Goal: Task Accomplishment & Management: Use online tool/utility

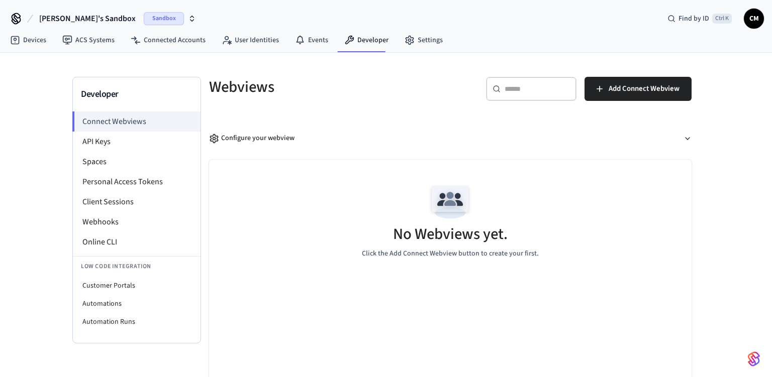
click at [755, 361] on img "button" at bounding box center [754, 359] width 12 height 16
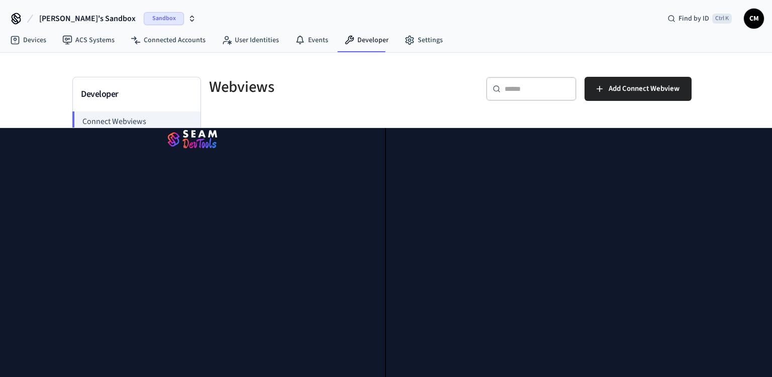
click at [755, 361] on div at bounding box center [579, 252] width 386 height 249
click at [182, 203] on div at bounding box center [193, 252] width 386 height 249
click at [759, 126] on div "Developer Connect Webviews API Keys Spaces Personal Access Tokens Client Sessio…" at bounding box center [386, 238] width 772 height 371
click at [743, 91] on div "Developer Connect Webviews API Keys Spaces Personal Access Tokens Client Sessio…" at bounding box center [386, 238] width 772 height 371
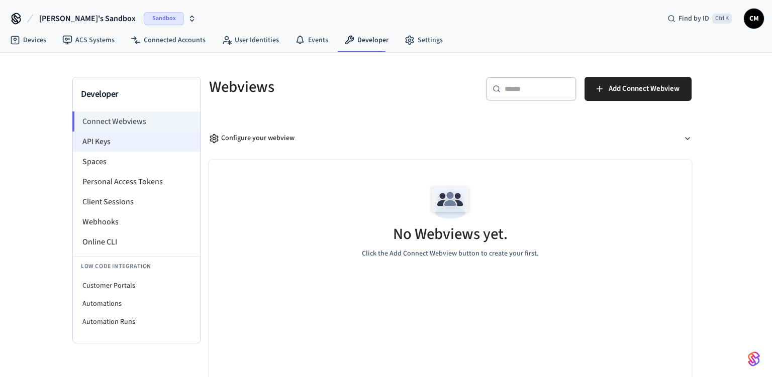
click at [190, 145] on li "API Keys" at bounding box center [137, 142] width 128 height 20
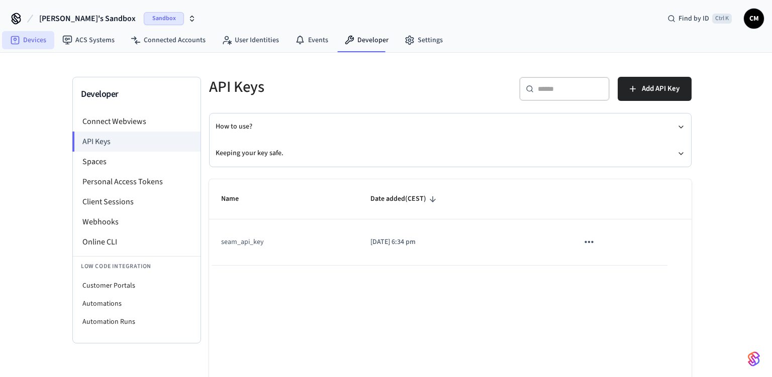
click at [22, 37] on link "Devices" at bounding box center [28, 40] width 52 height 18
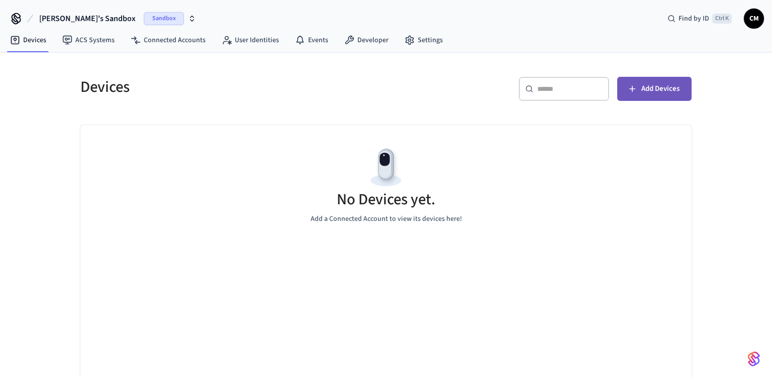
click at [639, 80] on button "Add Devices" at bounding box center [654, 89] width 74 height 24
click at [644, 89] on span "Add Devices" at bounding box center [660, 88] width 38 height 13
